Goal: Information Seeking & Learning: Learn about a topic

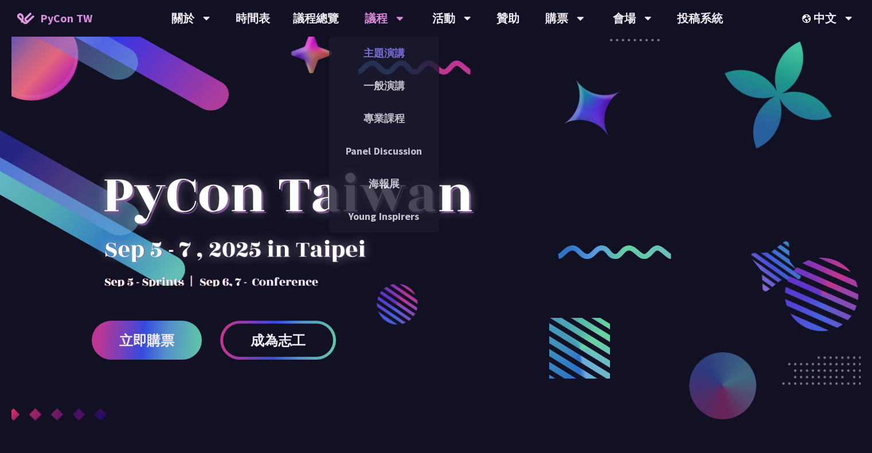
click at [379, 53] on link "主題演講" at bounding box center [384, 53] width 110 height 27
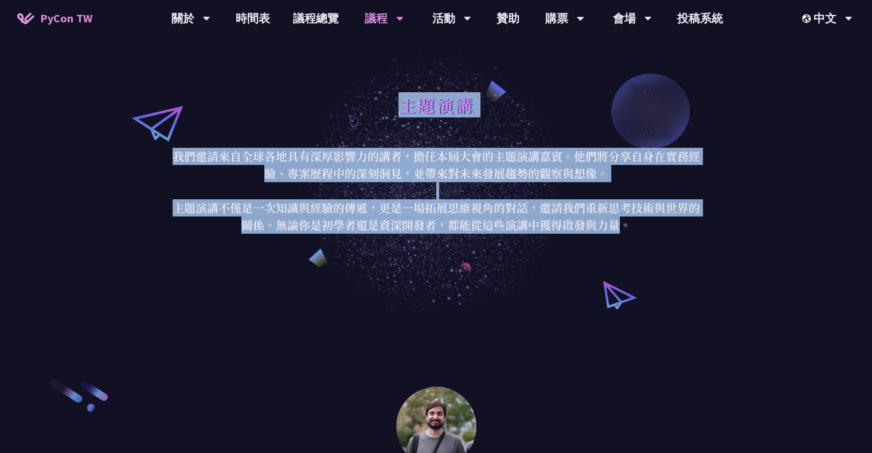
drag, startPoint x: 352, startPoint y: 79, endPoint x: 616, endPoint y: 234, distance: 306.0
click at [616, 234] on div "主題演講 我們邀請來自全球各地具有深厚影響力的講者，擔任本屆大會的主題演講嘉賓。他們將分享自身在實務經驗、專案歷程中的深刻洞見，並帶來對未來發展趨勢的觀察與想…" at bounding box center [436, 160] width 872 height 321
click at [743, 191] on div "主題演講 我們邀請來自全球各地具有深厚影響力的講者，擔任本屆大會的主題演講嘉賓。他們將分享自身在實務經驗、專案歷程中的深刻洞見，並帶來對未來發展趨勢的觀察與想…" at bounding box center [436, 160] width 872 height 321
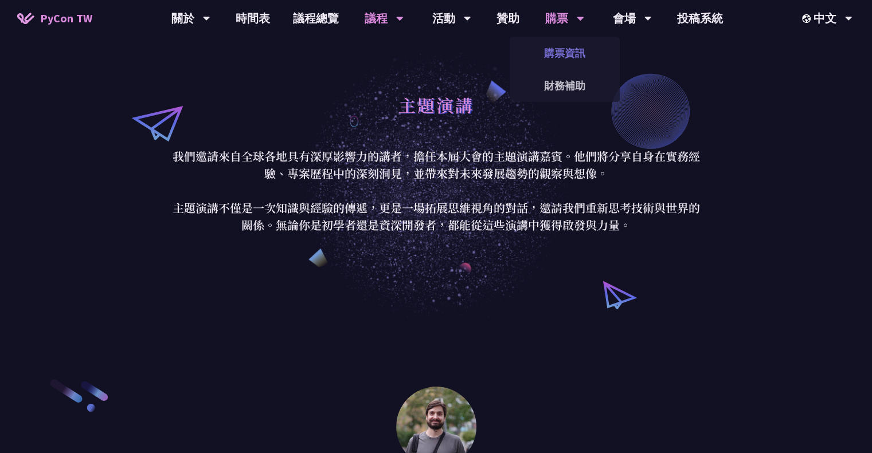
click at [559, 49] on link "購票資訊" at bounding box center [565, 53] width 110 height 27
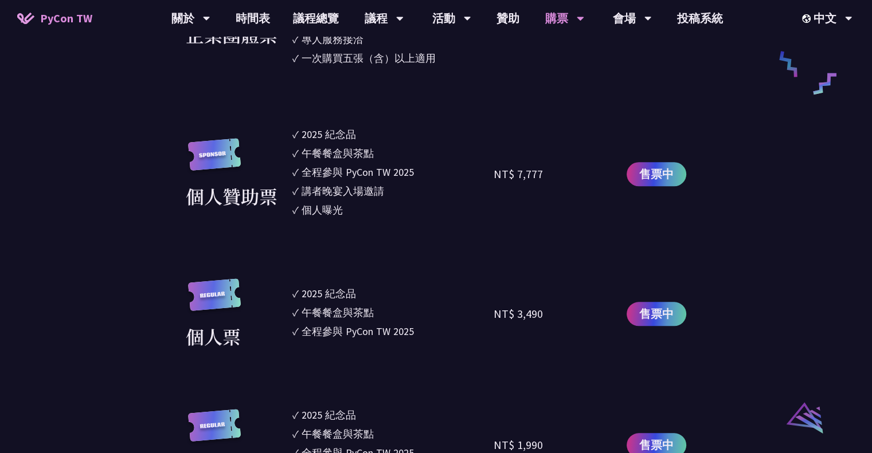
scroll to position [917, 0]
click at [340, 128] on div "2025 紀念品" at bounding box center [329, 133] width 54 height 15
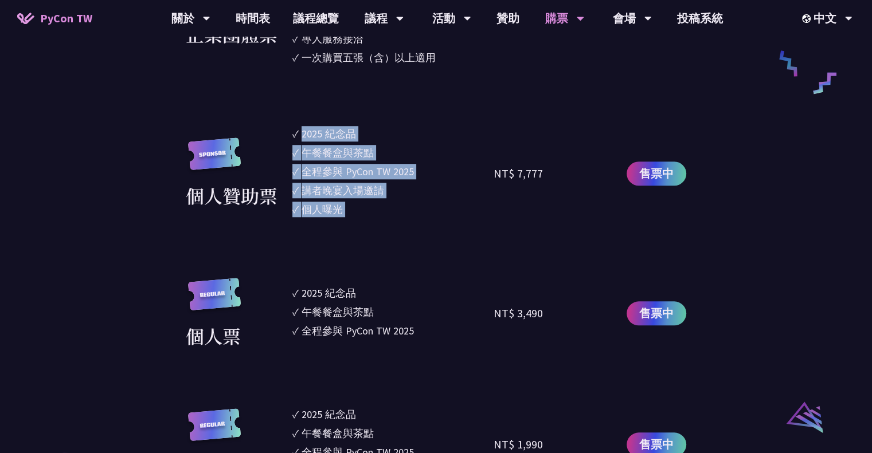
drag, startPoint x: 340, startPoint y: 128, endPoint x: 355, endPoint y: 226, distance: 99.8
click at [355, 226] on section "企業票 ✓ 2025 紀念品 ✓ 午餐餐盒與茶點 ✓ 全程參與 PyCon TW 2025 ✓ 活動結束後一週提供企業報帳發票 NT$ 6,000 售票中 企…" at bounding box center [436, 216] width 500 height 789
click at [331, 210] on div "個人曝光" at bounding box center [322, 209] width 41 height 15
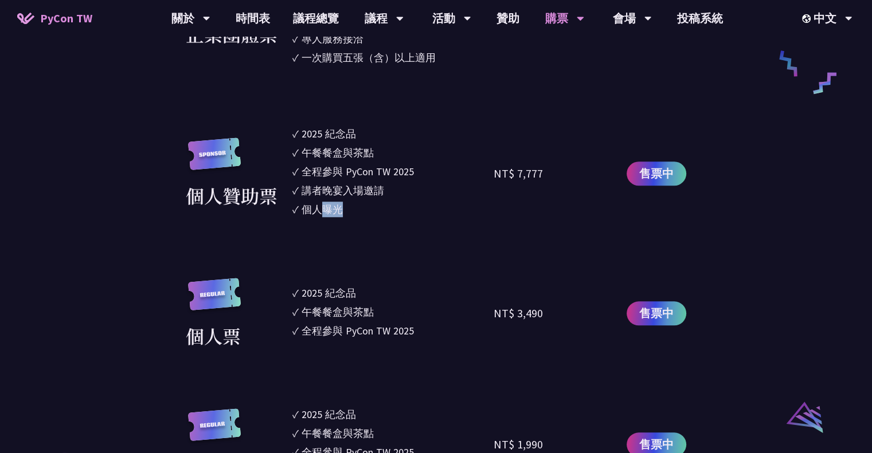
click at [331, 210] on div "個人曝光" at bounding box center [322, 209] width 41 height 15
drag, startPoint x: 331, startPoint y: 210, endPoint x: 355, endPoint y: 183, distance: 36.5
click at [355, 183] on ul "✓ 2025 紀念品 ✓ 午餐餐盒與茶點 ✓ 全程參與 PyCon TW 2025 ✓ 講者晚宴入場邀請 ✓ 個人曝光" at bounding box center [393, 173] width 202 height 95
click at [291, 191] on div "個人贊助票 ✓ 2025 紀念品 ✓ 午餐餐盒與茶點 ✓ 全程參與 PyCon TW 2025 ✓ 講者晚宴入場邀請 ✓ 個人曝光 NT$ 7,777 售票中" at bounding box center [436, 173] width 500 height 95
drag, startPoint x: 291, startPoint y: 191, endPoint x: 390, endPoint y: 224, distance: 103.9
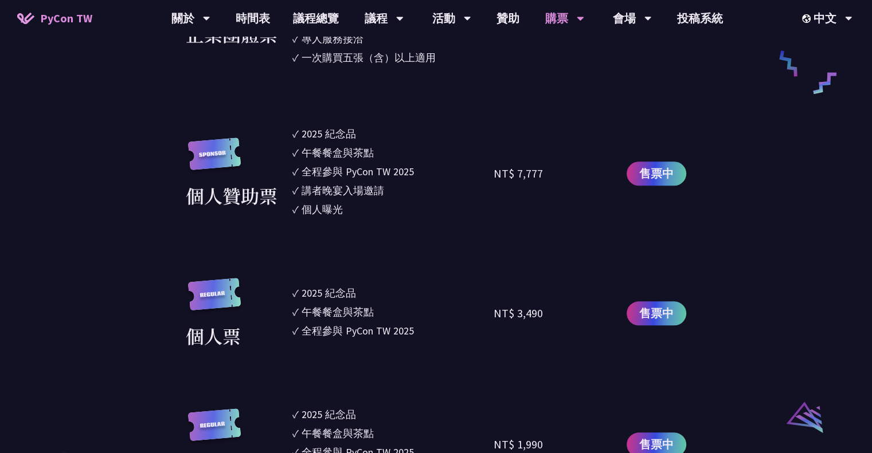
click at [390, 224] on section "企業票 ✓ 2025 紀念品 ✓ 午餐餐盒與茶點 ✓ 全程參與 PyCon TW 2025 ✓ 活動結束後一週提供企業報帳發票 NT$ 6,000 售票中 企…" at bounding box center [436, 216] width 500 height 789
click at [395, 207] on li "✓ 個人曝光" at bounding box center [393, 209] width 202 height 15
drag, startPoint x: 395, startPoint y: 207, endPoint x: 399, endPoint y: 187, distance: 19.9
click at [399, 187] on ul "✓ 2025 紀念品 ✓ 午餐餐盒與茶點 ✓ 全程參與 PyCon TW 2025 ✓ 講者晚宴入場邀請 ✓ 個人曝光" at bounding box center [393, 173] width 202 height 95
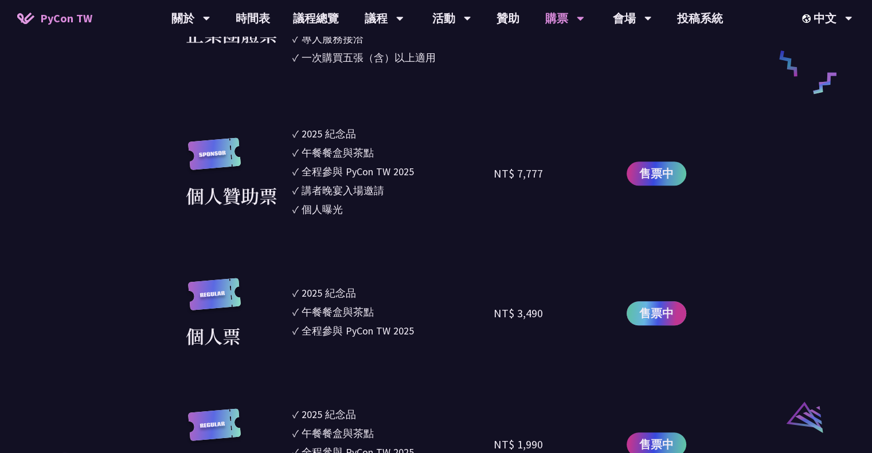
click at [656, 319] on span "售票中" at bounding box center [656, 313] width 34 height 17
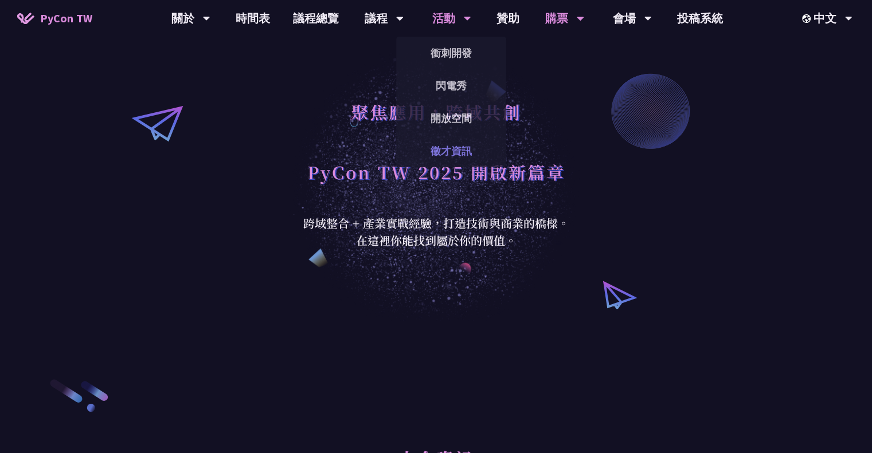
click at [488, 149] on link "徵才資訊" at bounding box center [451, 151] width 110 height 27
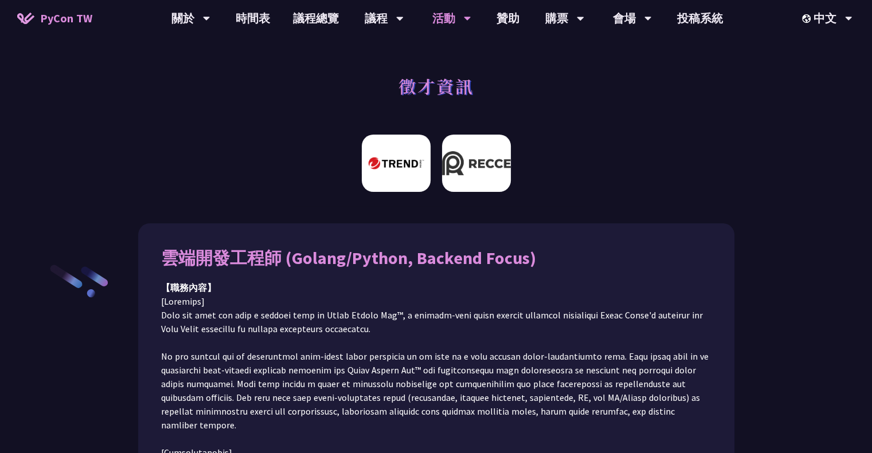
click at [502, 162] on img at bounding box center [476, 163] width 69 height 57
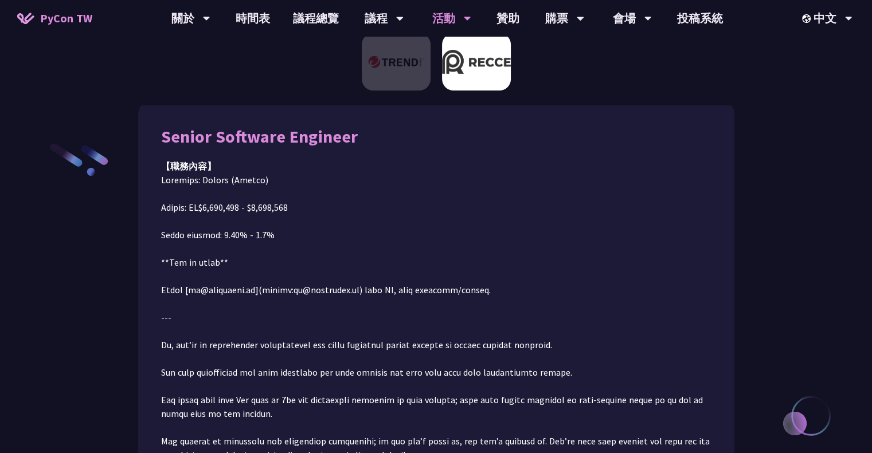
scroll to position [128, 0]
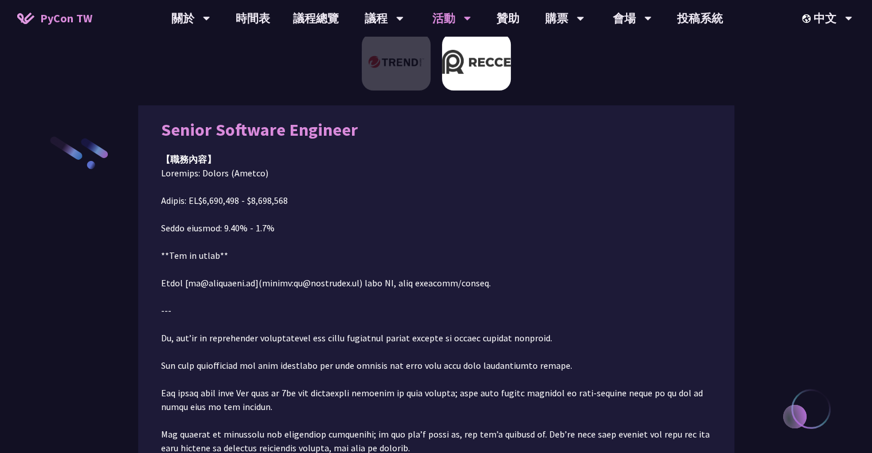
drag, startPoint x: 516, startPoint y: 171, endPoint x: 553, endPoint y: 280, distance: 115.1
click at [406, 73] on img at bounding box center [396, 61] width 69 height 57
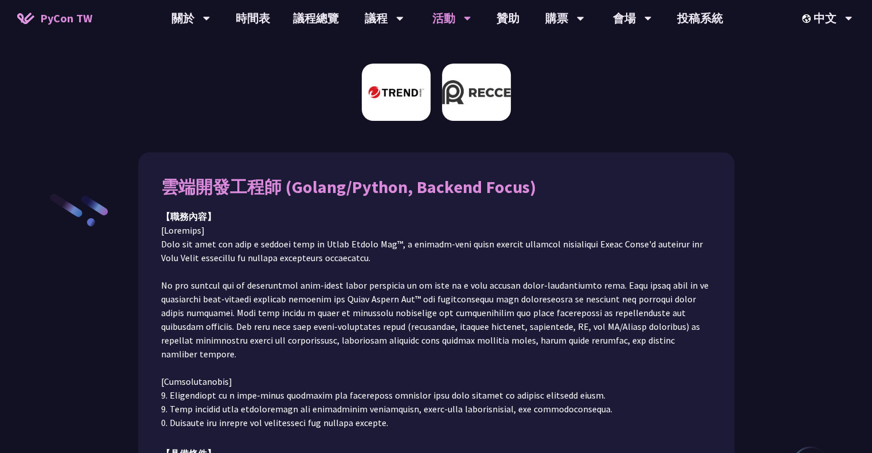
click at [479, 79] on img at bounding box center [476, 92] width 69 height 57
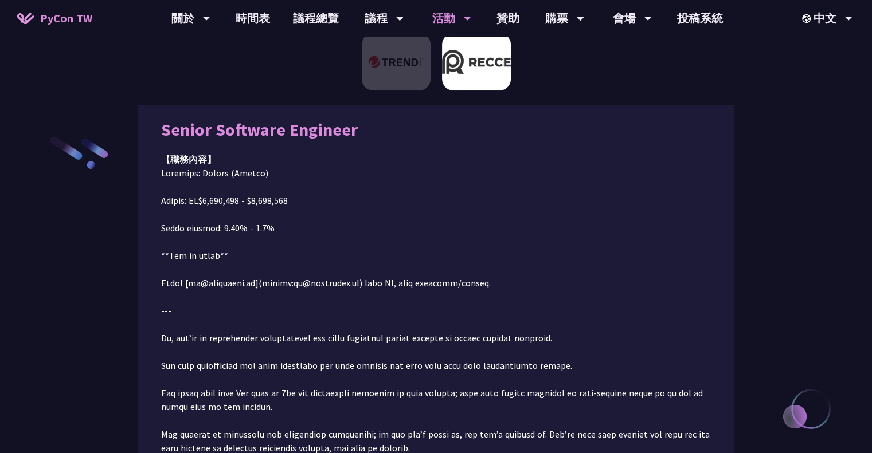
click at [594, 135] on div "Senior Software Engineer" at bounding box center [436, 129] width 550 height 23
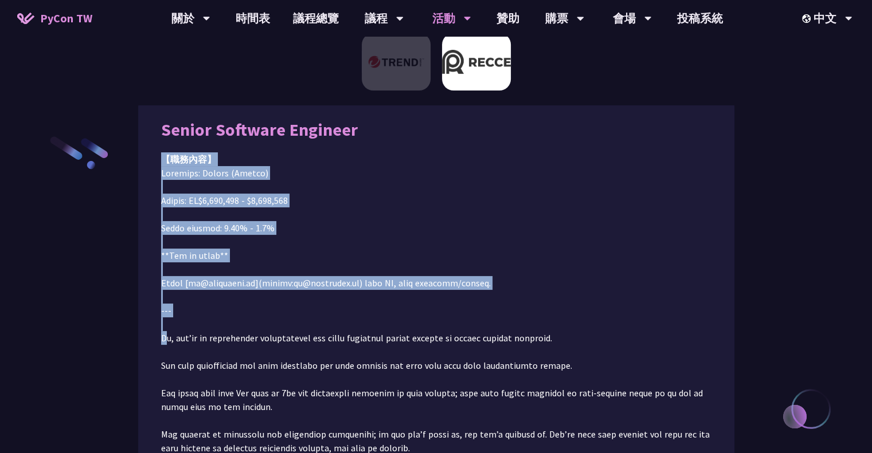
drag, startPoint x: 377, startPoint y: 141, endPoint x: 326, endPoint y: 296, distance: 163.7
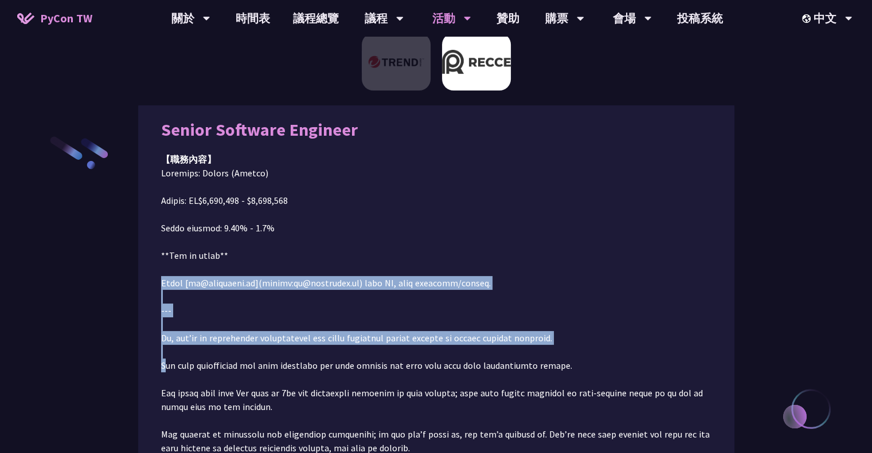
drag, startPoint x: 324, startPoint y: 283, endPoint x: 439, endPoint y: 323, distance: 122.0
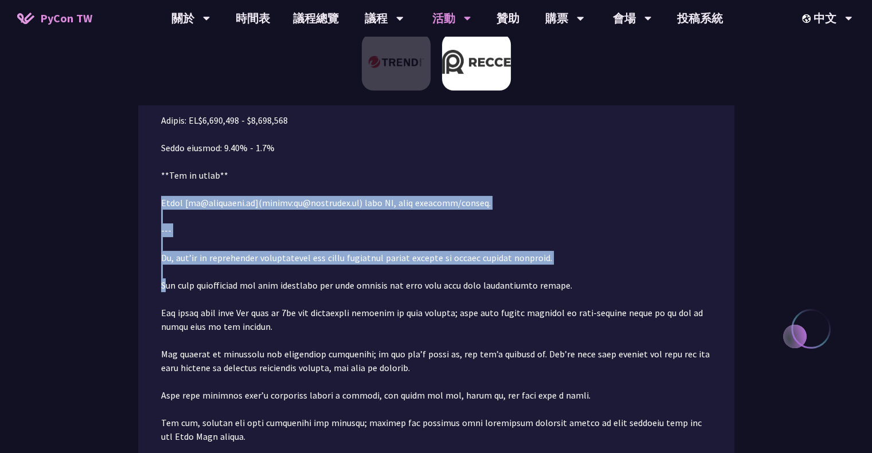
scroll to position [300, 0]
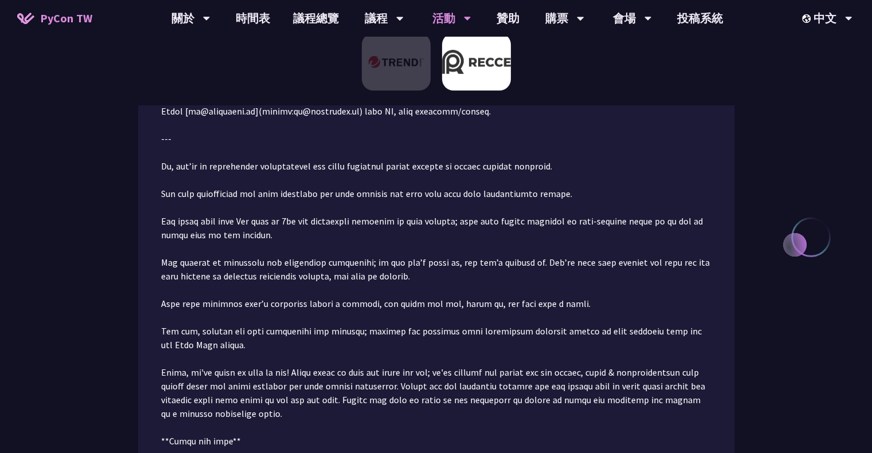
click at [405, 245] on p at bounding box center [436, 310] width 550 height 633
click at [394, 157] on p at bounding box center [436, 310] width 550 height 633
drag, startPoint x: 394, startPoint y: 157, endPoint x: 503, endPoint y: 314, distance: 190.7
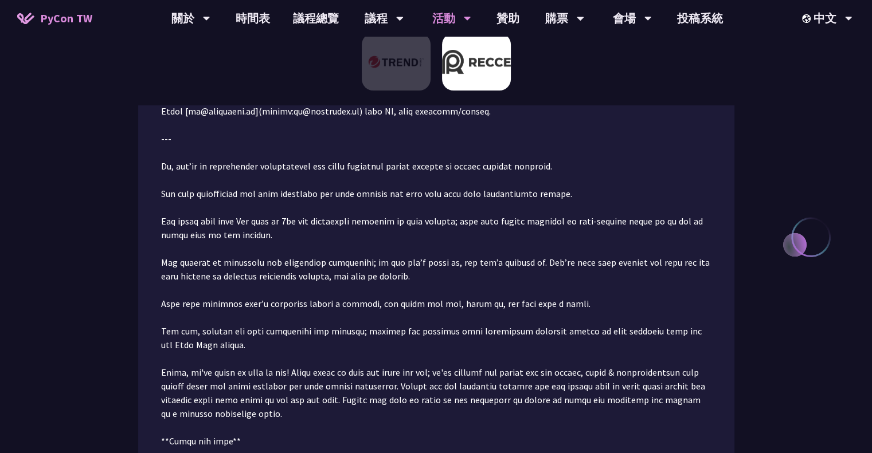
click at [503, 314] on p at bounding box center [436, 310] width 550 height 633
click at [394, 332] on p at bounding box center [436, 310] width 550 height 633
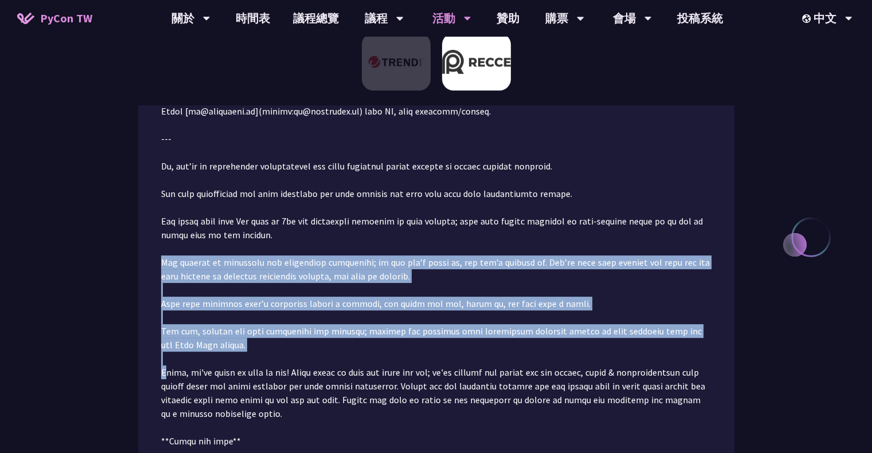
drag, startPoint x: 394, startPoint y: 332, endPoint x: 477, endPoint y: 228, distance: 132.9
click at [476, 230] on p at bounding box center [436, 310] width 550 height 633
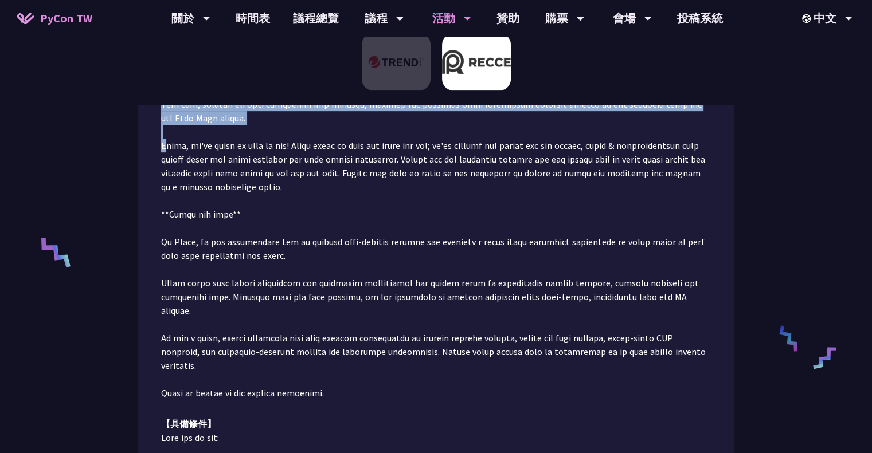
scroll to position [530, 0]
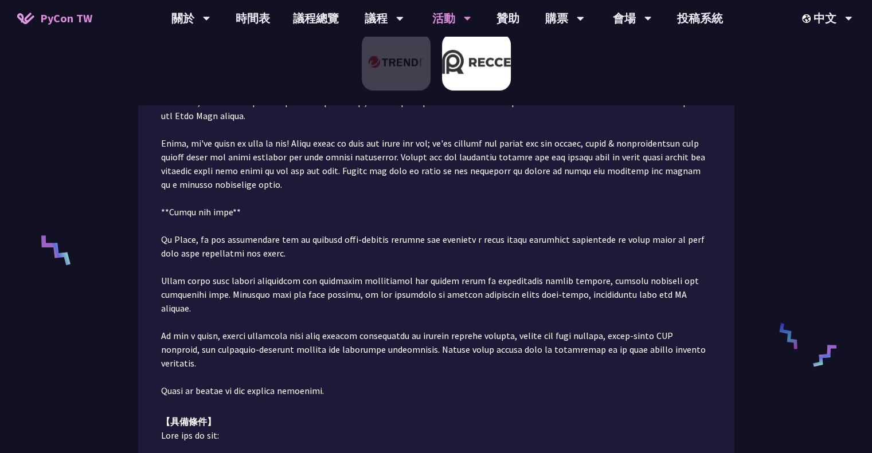
click at [479, 226] on p at bounding box center [436, 81] width 550 height 633
click at [481, 212] on p at bounding box center [436, 81] width 550 height 633
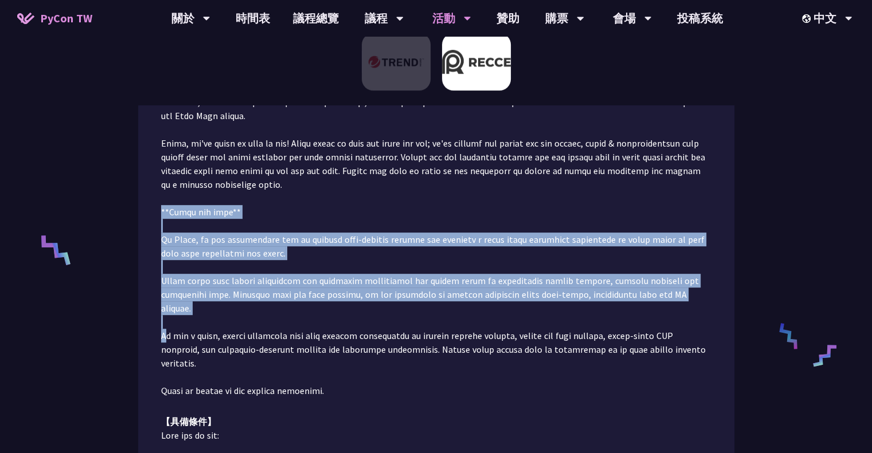
drag, startPoint x: 481, startPoint y: 212, endPoint x: 480, endPoint y: 297, distance: 86.0
click at [480, 297] on p at bounding box center [436, 81] width 550 height 633
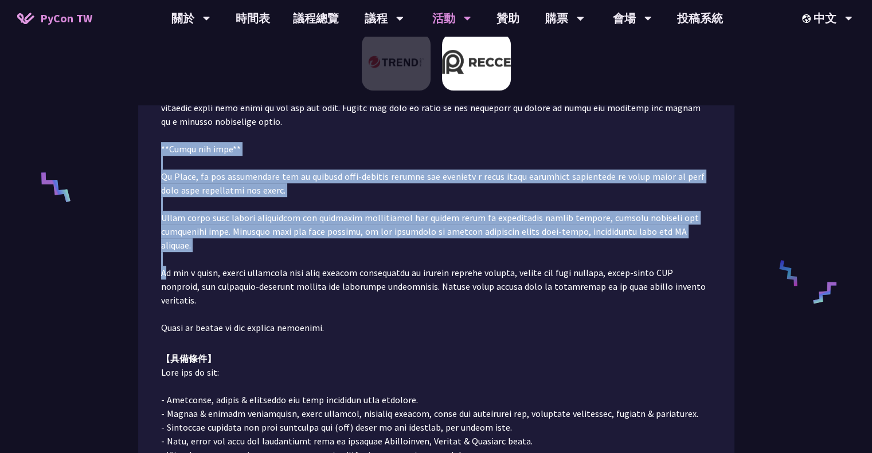
scroll to position [702, 0]
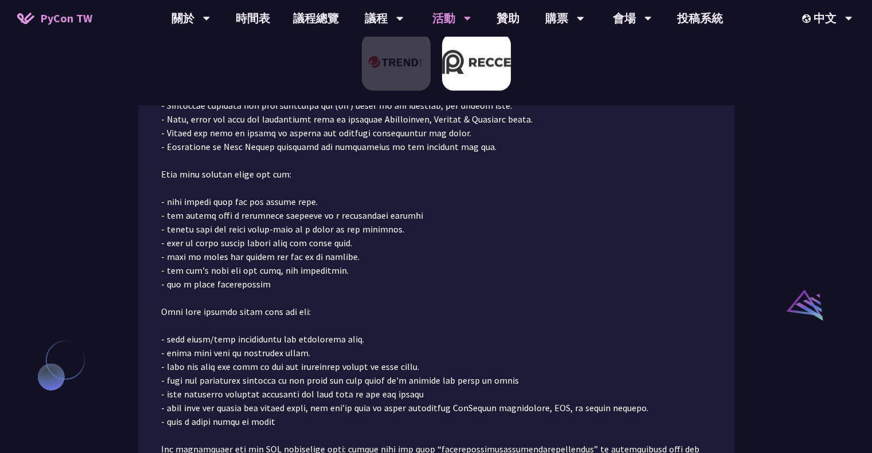
scroll to position [931, 0]
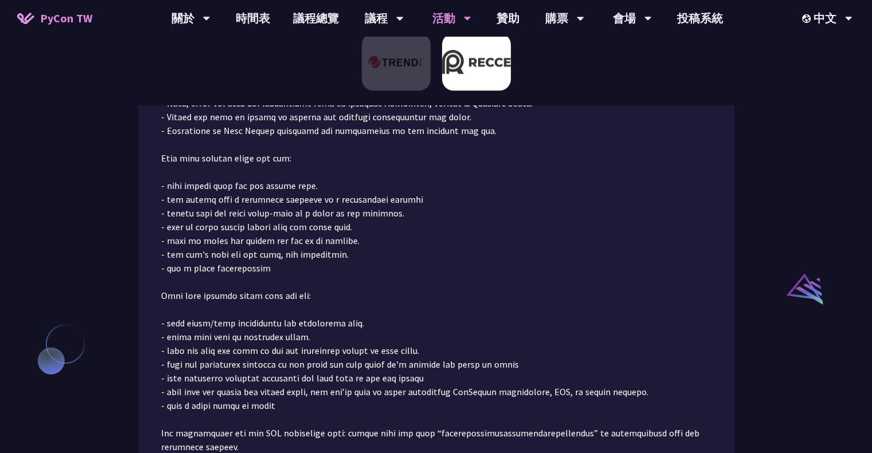
click at [456, 153] on p at bounding box center [436, 241] width 550 height 426
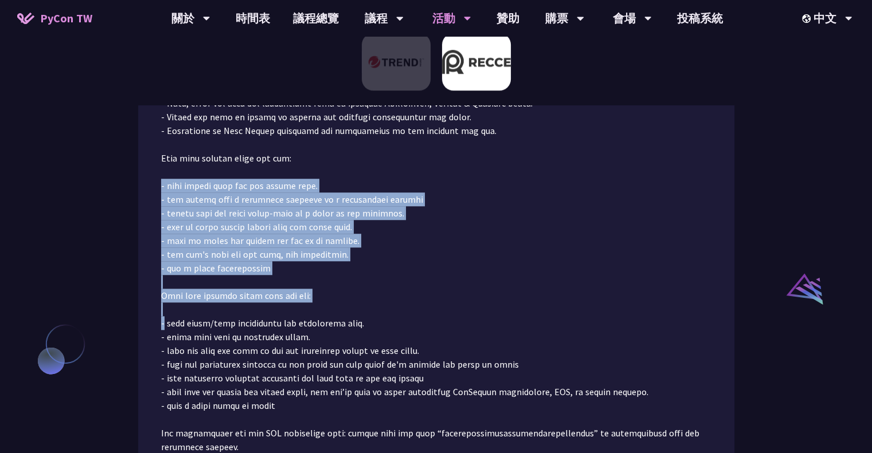
drag, startPoint x: 456, startPoint y: 153, endPoint x: 431, endPoint y: 259, distance: 108.4
click at [431, 259] on p at bounding box center [436, 241] width 550 height 426
click at [457, 223] on p at bounding box center [436, 241] width 550 height 426
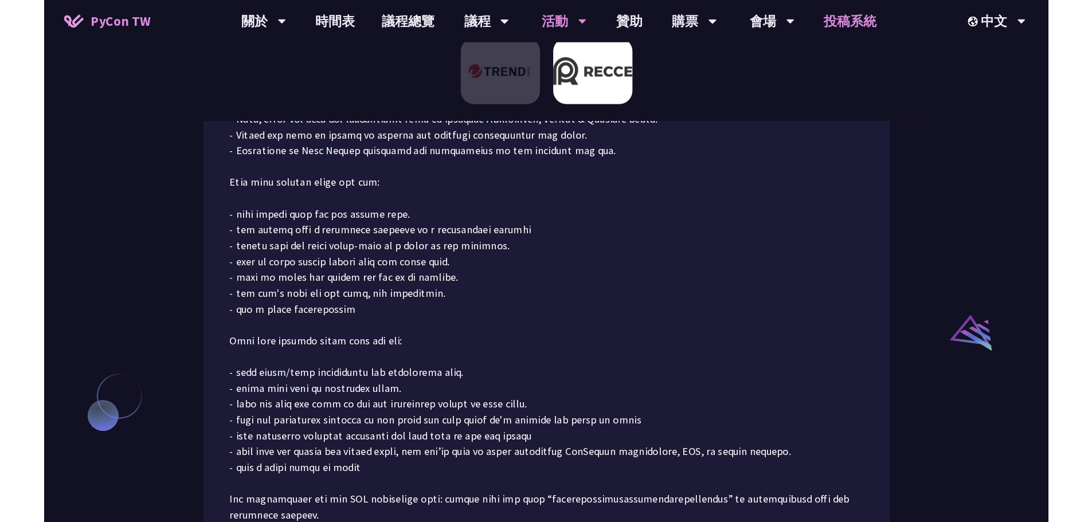
scroll to position [931, 0]
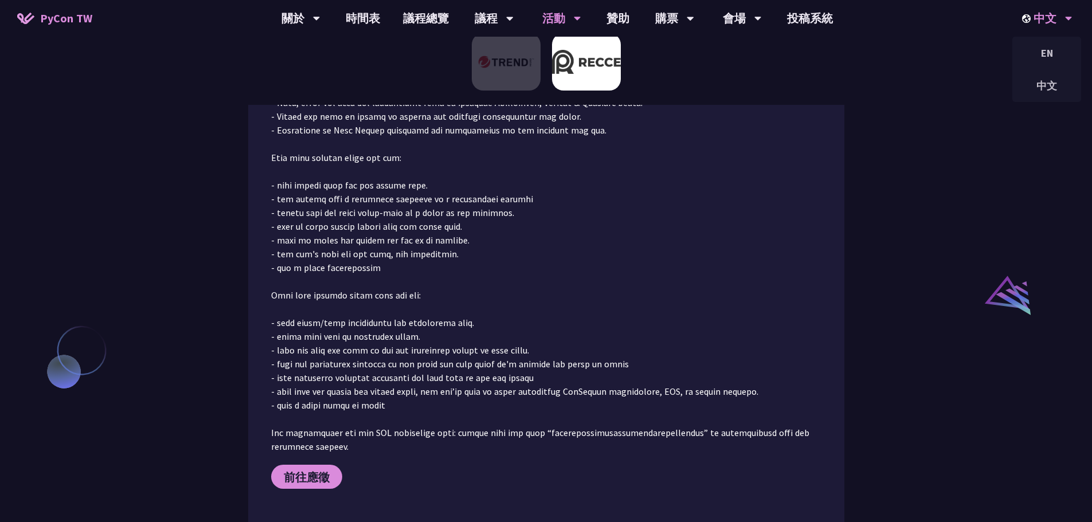
click at [871, 24] on div "中文" at bounding box center [1047, 18] width 50 height 37
click at [871, 56] on div "EN" at bounding box center [1046, 53] width 69 height 27
